Goal: Obtain resource: Download file/media

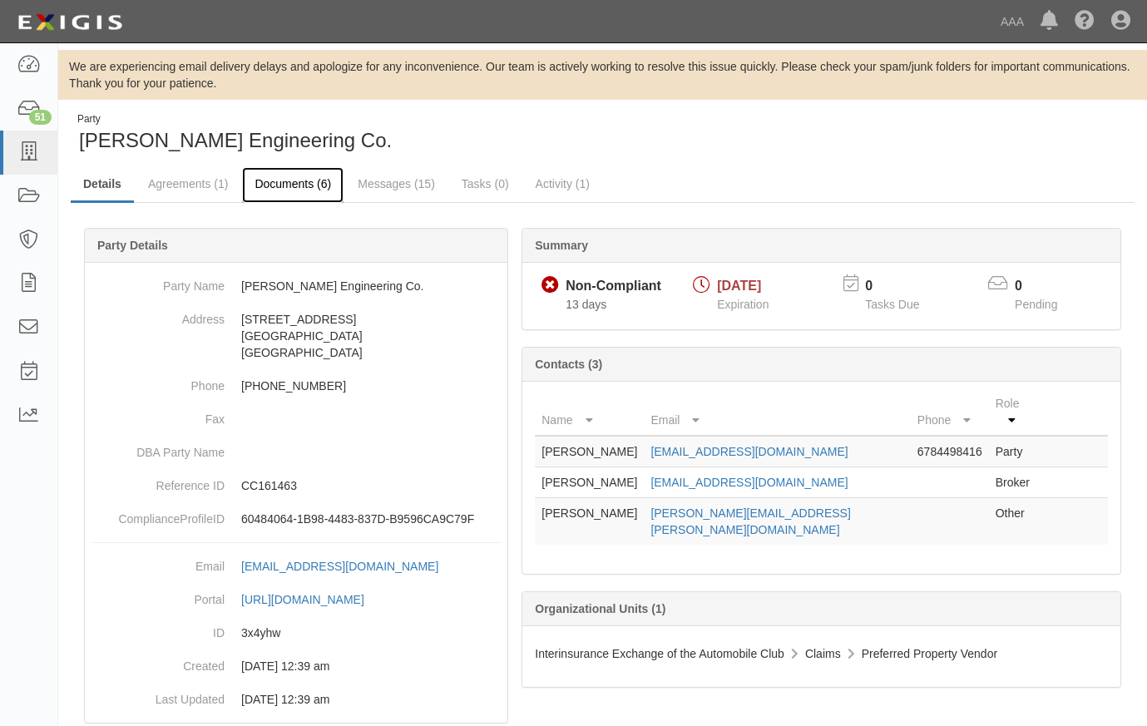
click at [281, 180] on link "Documents (6)" at bounding box center [292, 185] width 101 height 36
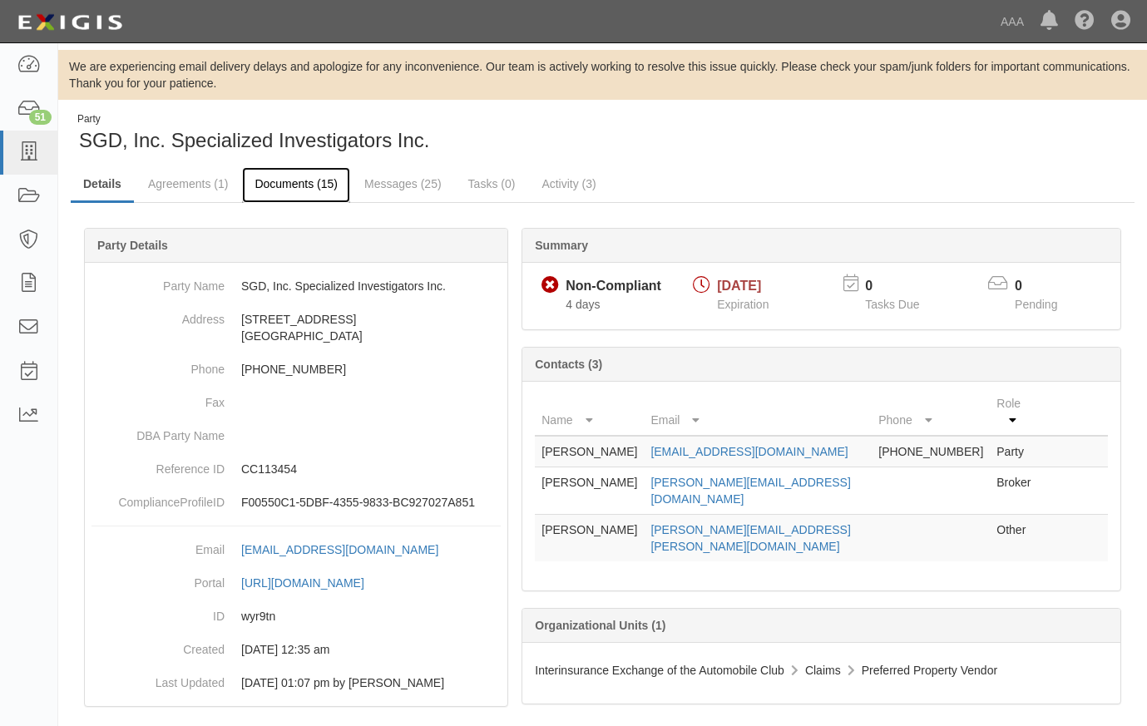
click at [325, 190] on link "Documents (15)" at bounding box center [296, 185] width 108 height 36
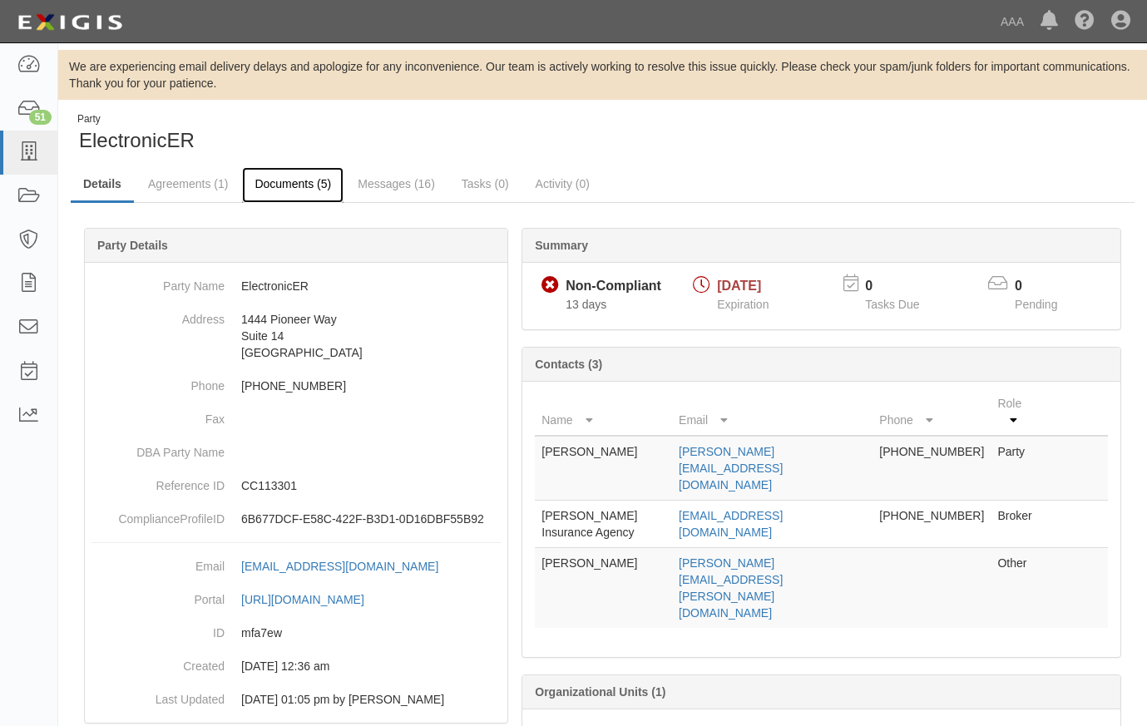
click at [294, 175] on link "Documents (5)" at bounding box center [292, 185] width 101 height 36
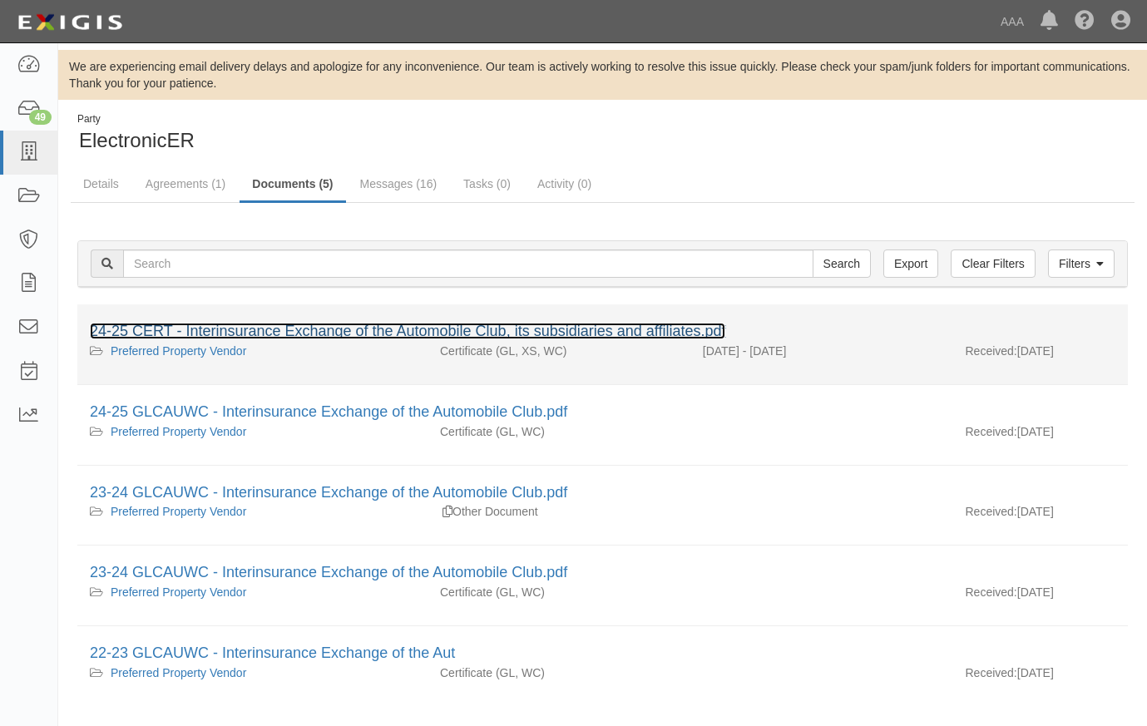
click at [360, 329] on link "24-25 CERT - Interinsurance Exchange of the Automobile Club, its subsidiaries a…" at bounding box center [408, 331] width 636 height 17
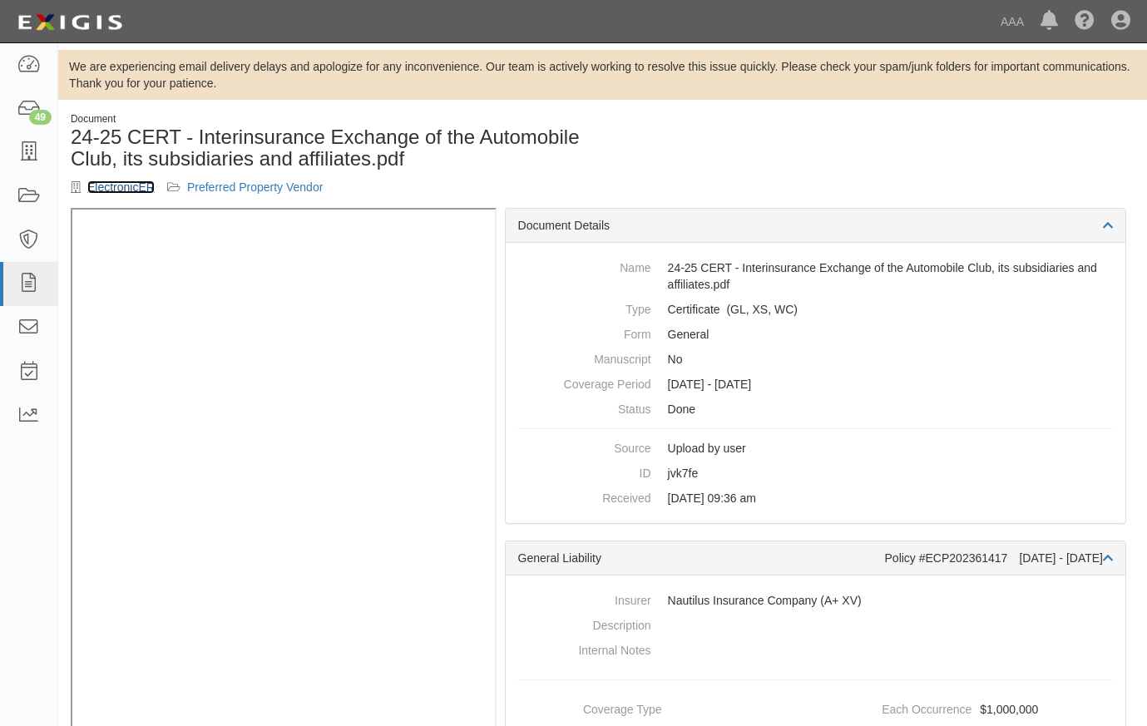
click at [111, 183] on link "ElectronicER" at bounding box center [120, 187] width 67 height 13
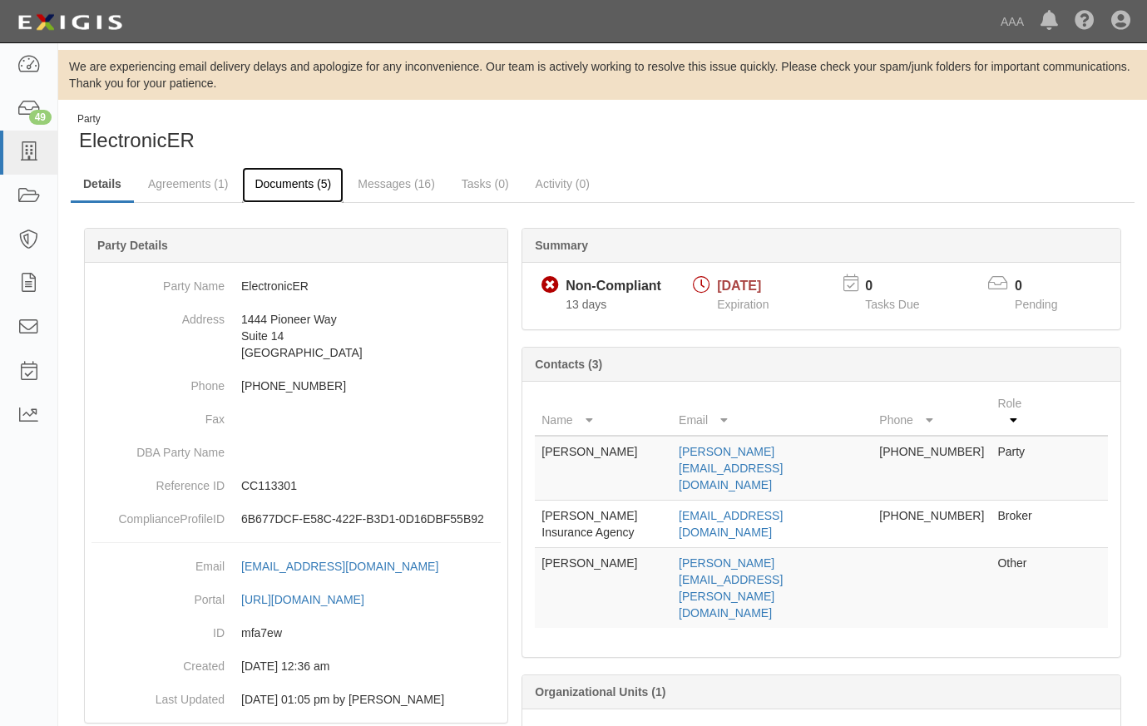
click at [276, 183] on link "Documents (5)" at bounding box center [292, 185] width 101 height 36
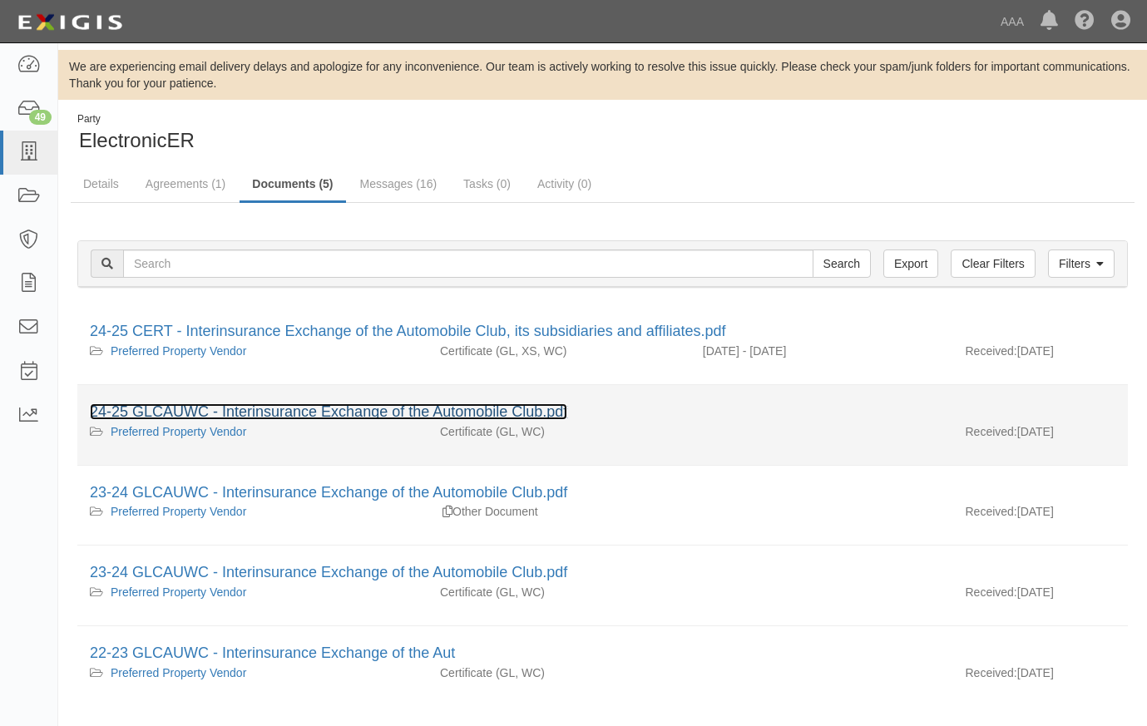
click at [138, 408] on link "24-25 GLCAUWC - Interinsurance Exchange of the Automobile Club.pdf" at bounding box center [328, 411] width 477 height 17
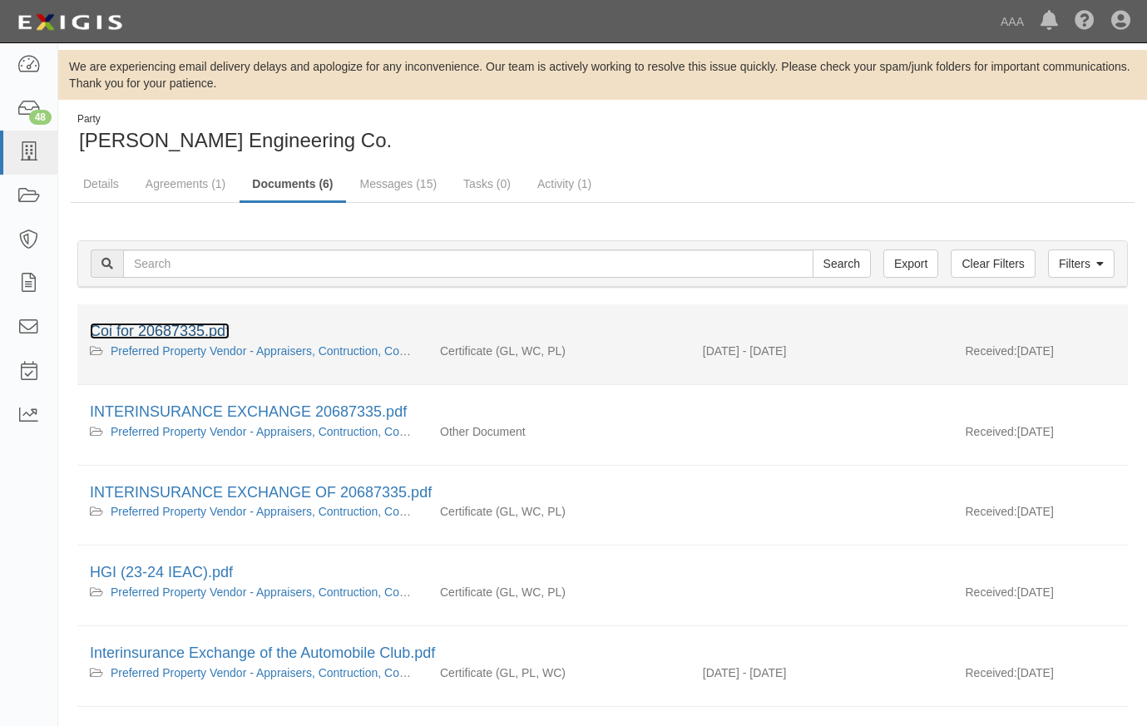
click at [196, 328] on link "Coi for 20687335.pdf" at bounding box center [160, 331] width 140 height 17
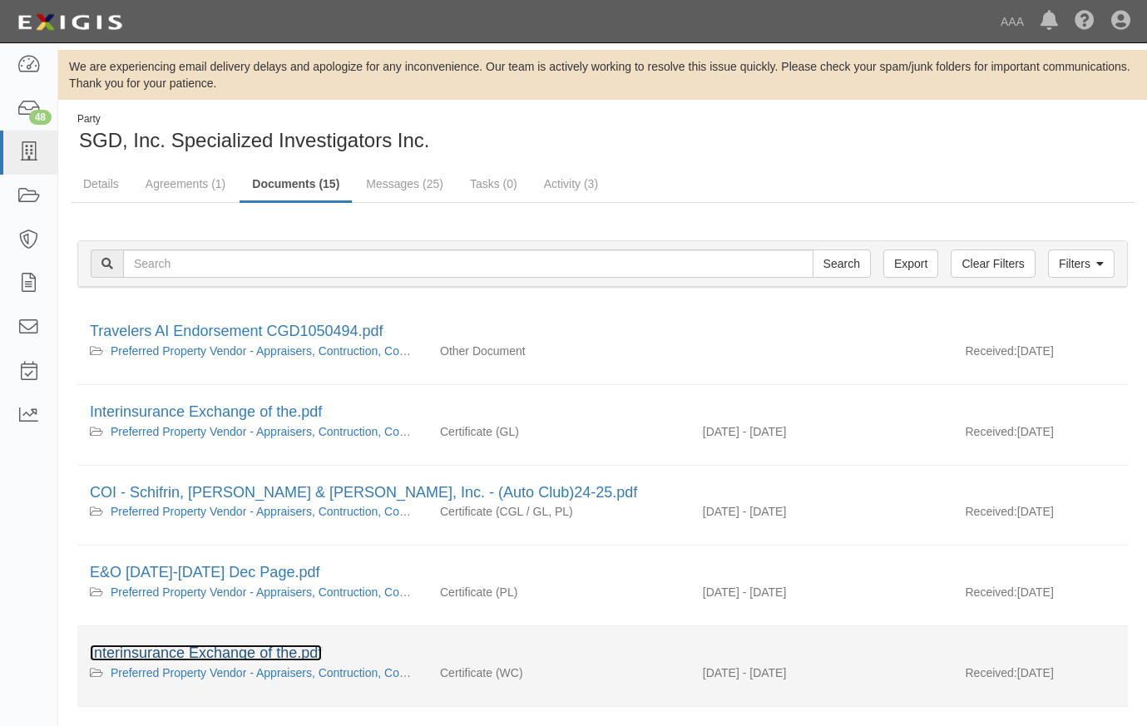
click at [289, 653] on link "Interinsurance Exchange of the.pdf" at bounding box center [206, 653] width 232 height 17
